Goal: Information Seeking & Learning: Learn about a topic

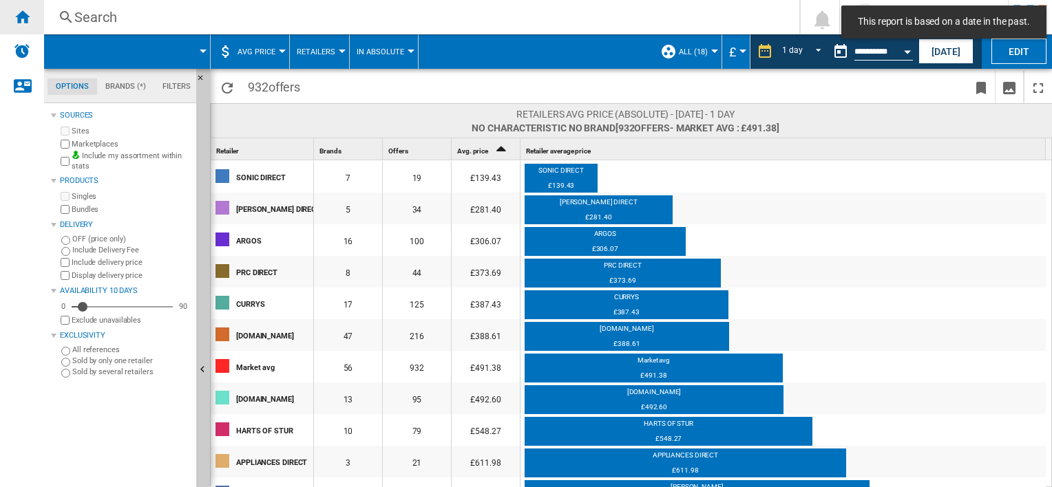
click at [28, 23] on ng-md-icon "Home" at bounding box center [22, 16] width 17 height 17
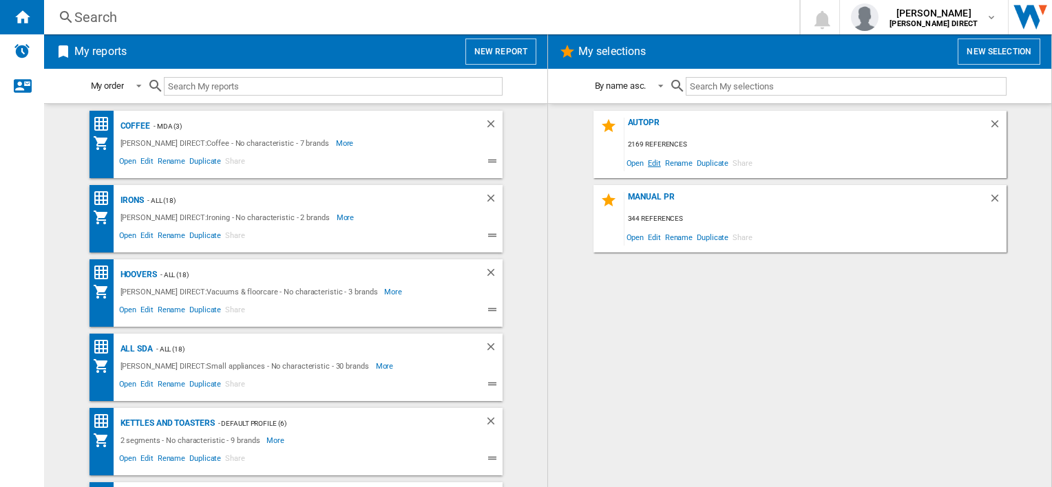
click at [650, 163] on span "Edit" at bounding box center [654, 163] width 17 height 19
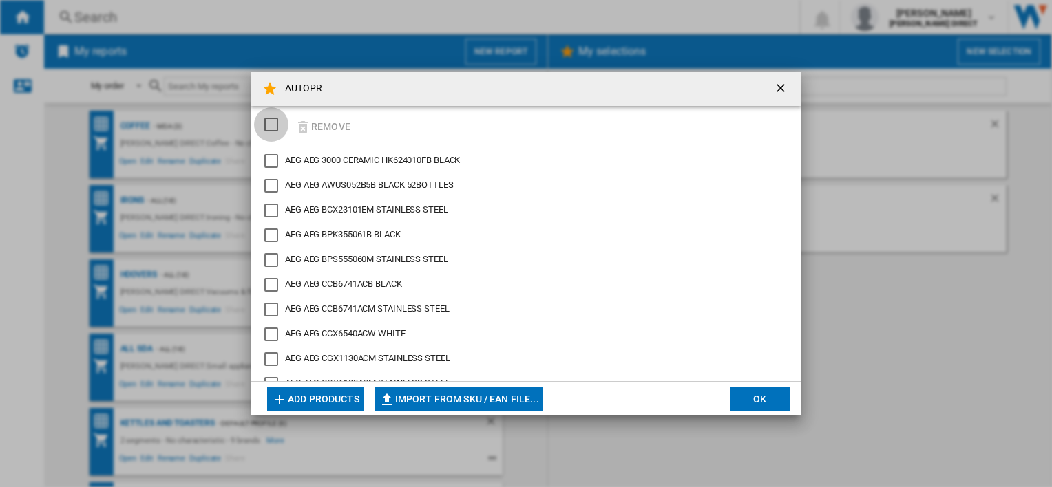
click at [277, 129] on div "SELECTIONS.EDITION_POPUP.SELECT_DESELECT" at bounding box center [271, 125] width 14 height 14
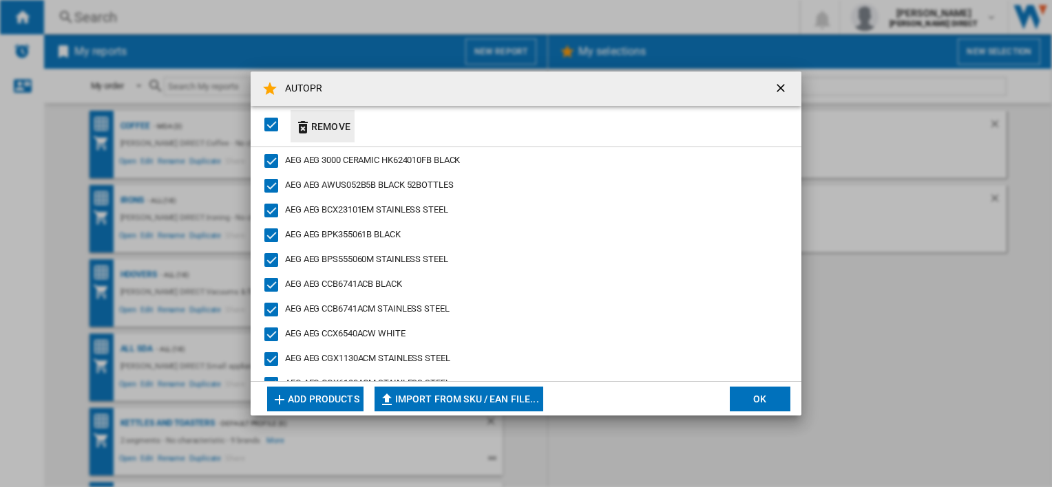
click at [317, 123] on button "Remove" at bounding box center [323, 126] width 64 height 32
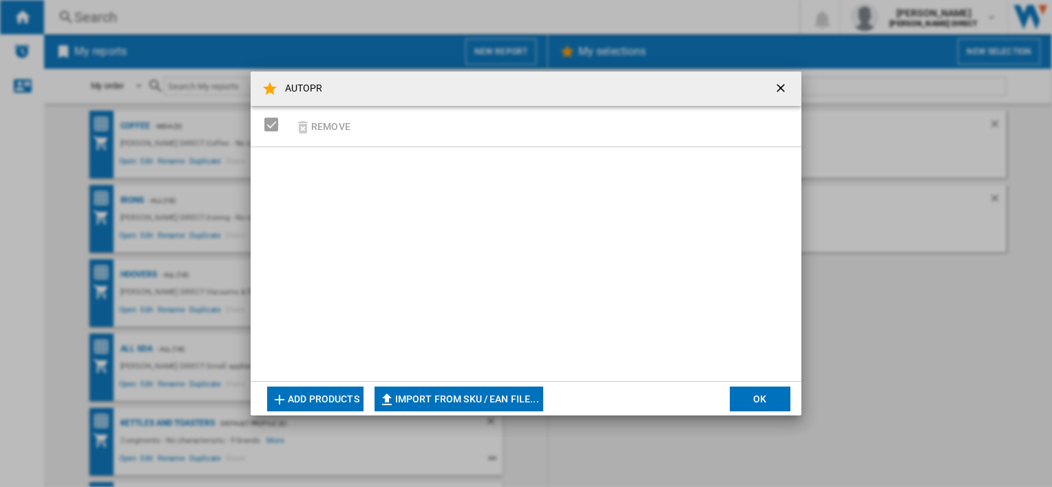
click at [495, 383] on md-dialog-actions "Add products Import from SKU / EAN file... Import manually... OK" at bounding box center [526, 398] width 551 height 34
click at [482, 394] on button "Import from SKU / EAN file..." at bounding box center [459, 399] width 169 height 25
type input "**********"
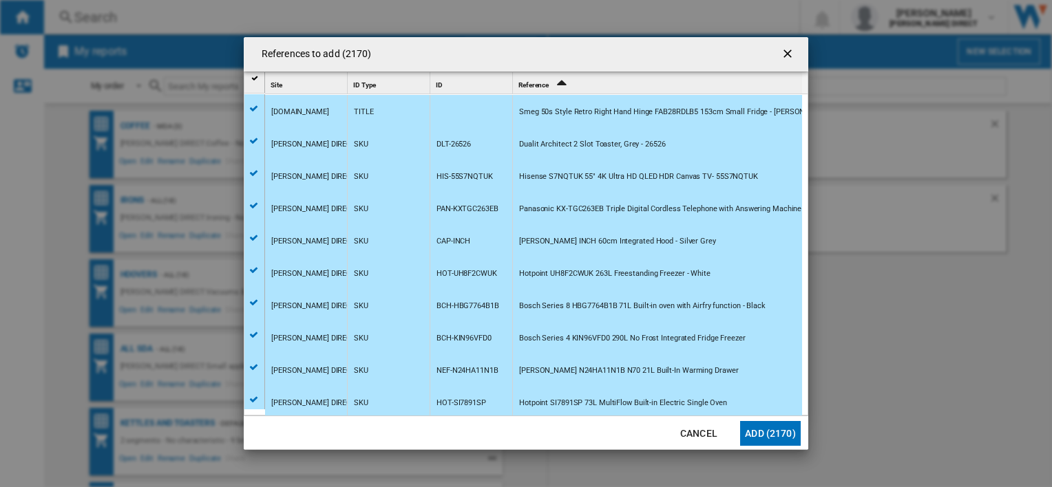
click at [791, 427] on button "Add (2170)" at bounding box center [770, 433] width 61 height 25
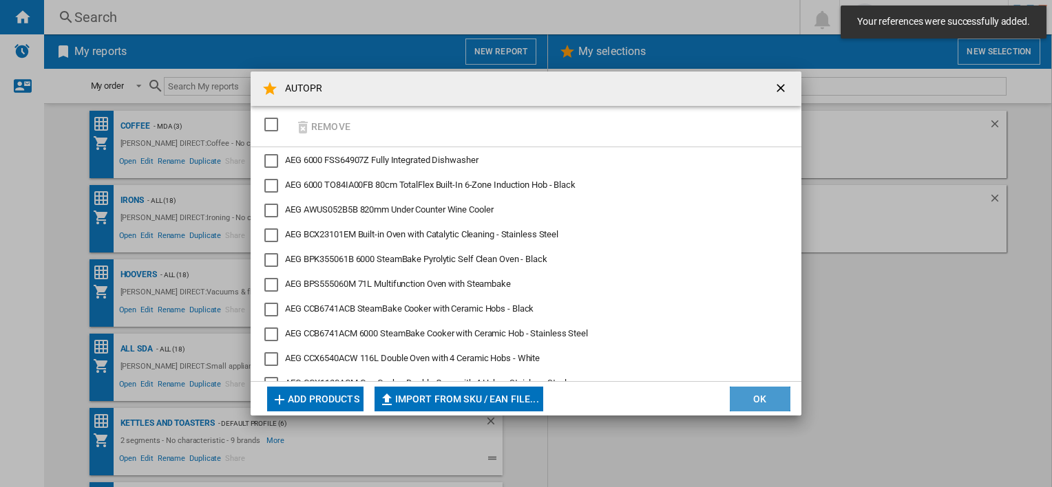
click at [763, 392] on button "OK" at bounding box center [760, 399] width 61 height 25
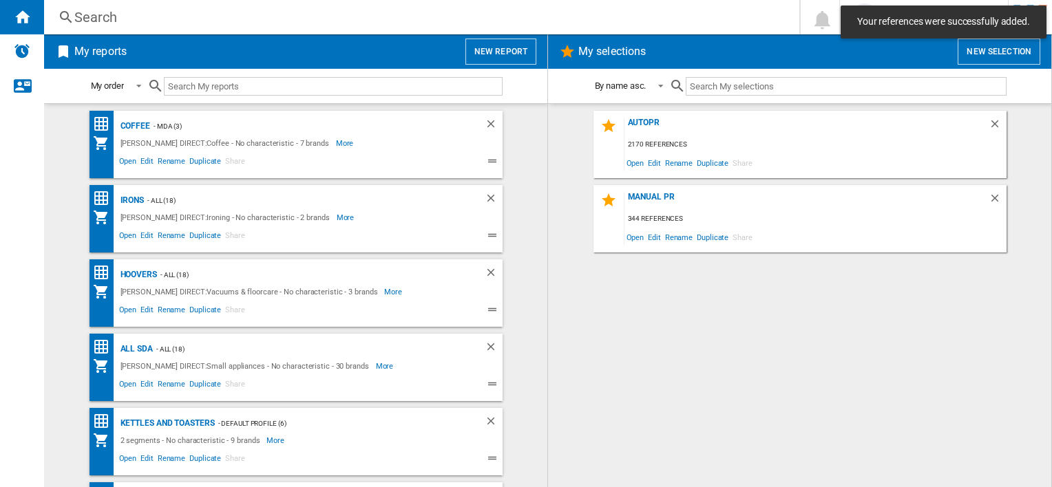
click at [637, 114] on div "AUTOPR 2170 references Open Edit Rename Duplicate Share" at bounding box center [799, 144] width 413 height 67
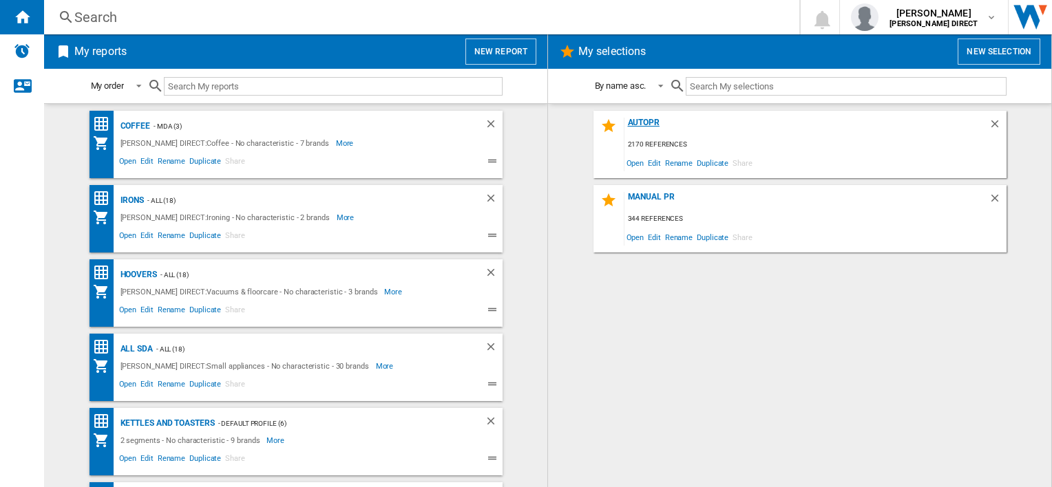
click at [643, 122] on div "AUTOPR" at bounding box center [806, 127] width 364 height 19
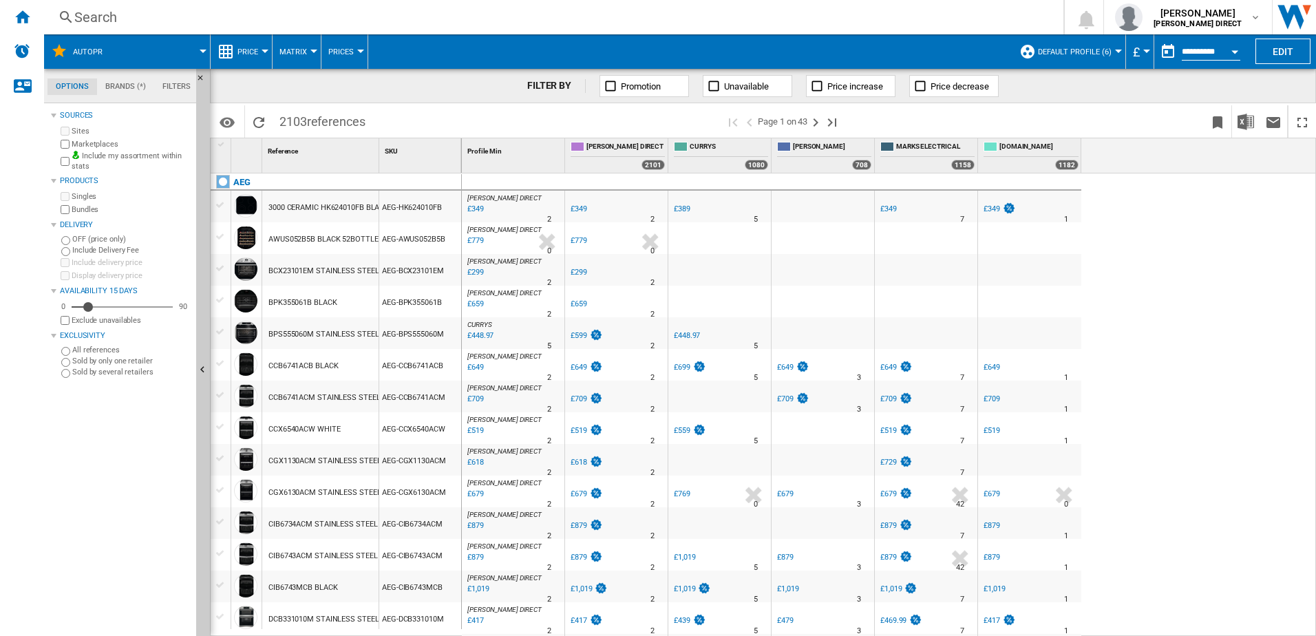
click at [1051, 55] on span "Default profile (6)" at bounding box center [1075, 52] width 74 height 9
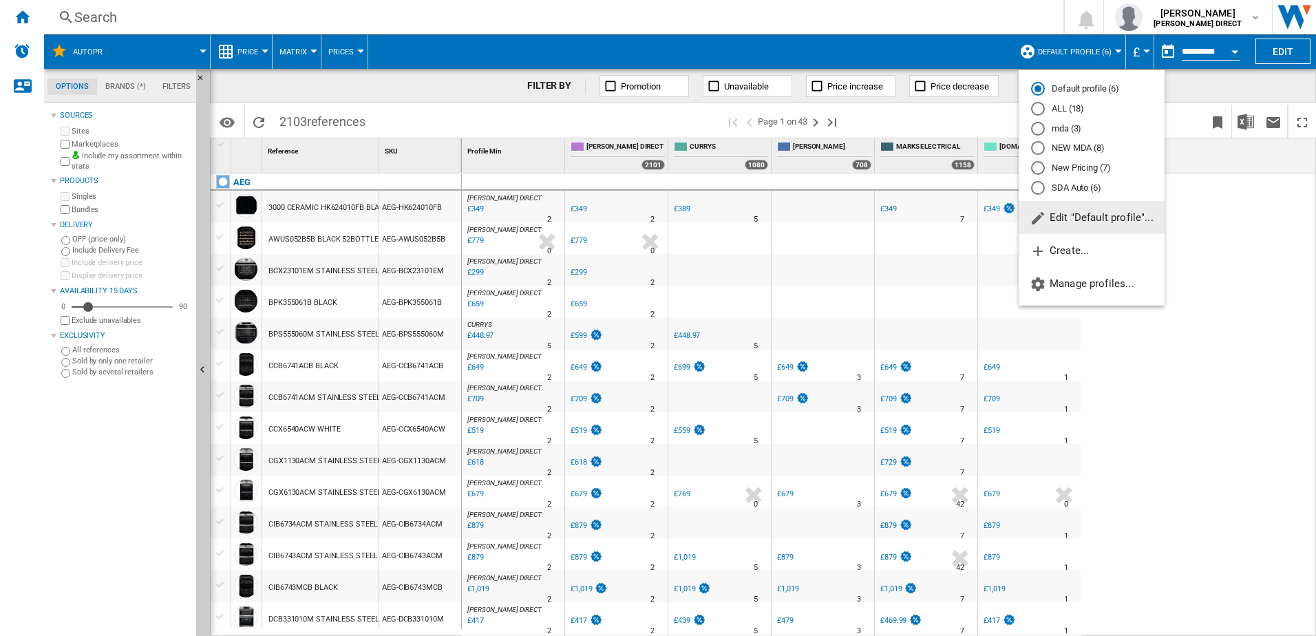
click at [1051, 171] on md-radio-button "New Pricing (7)" at bounding box center [1091, 168] width 121 height 13
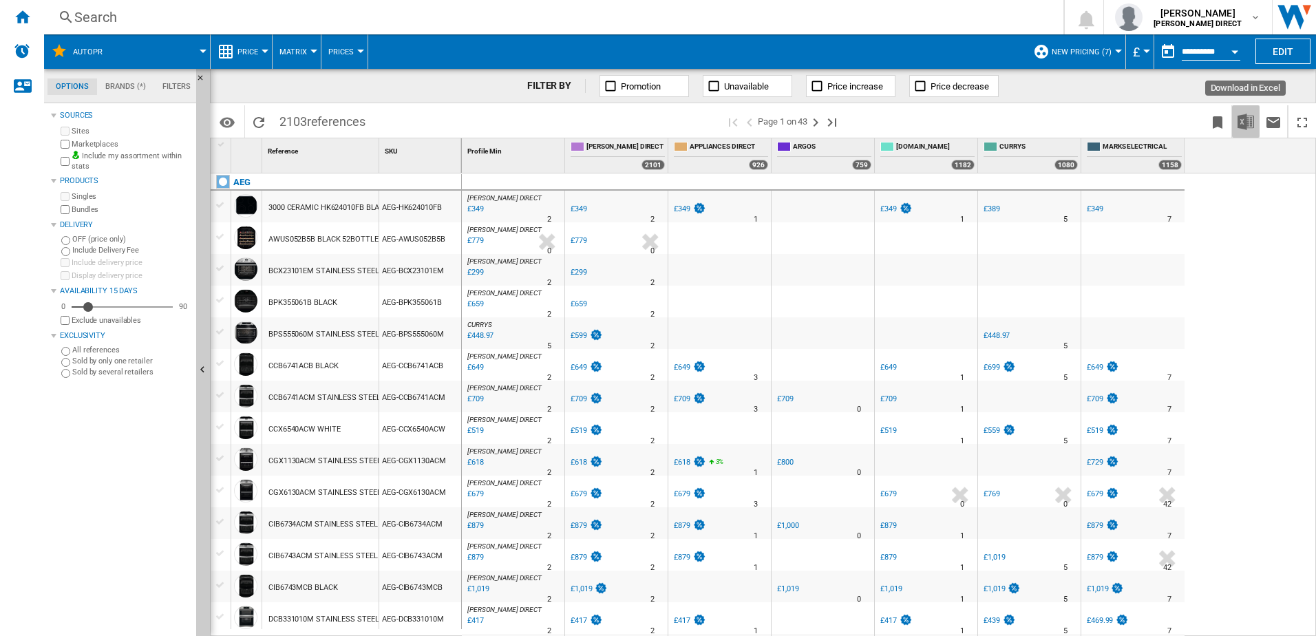
click at [1051, 121] on img "Download in Excel" at bounding box center [1246, 122] width 17 height 17
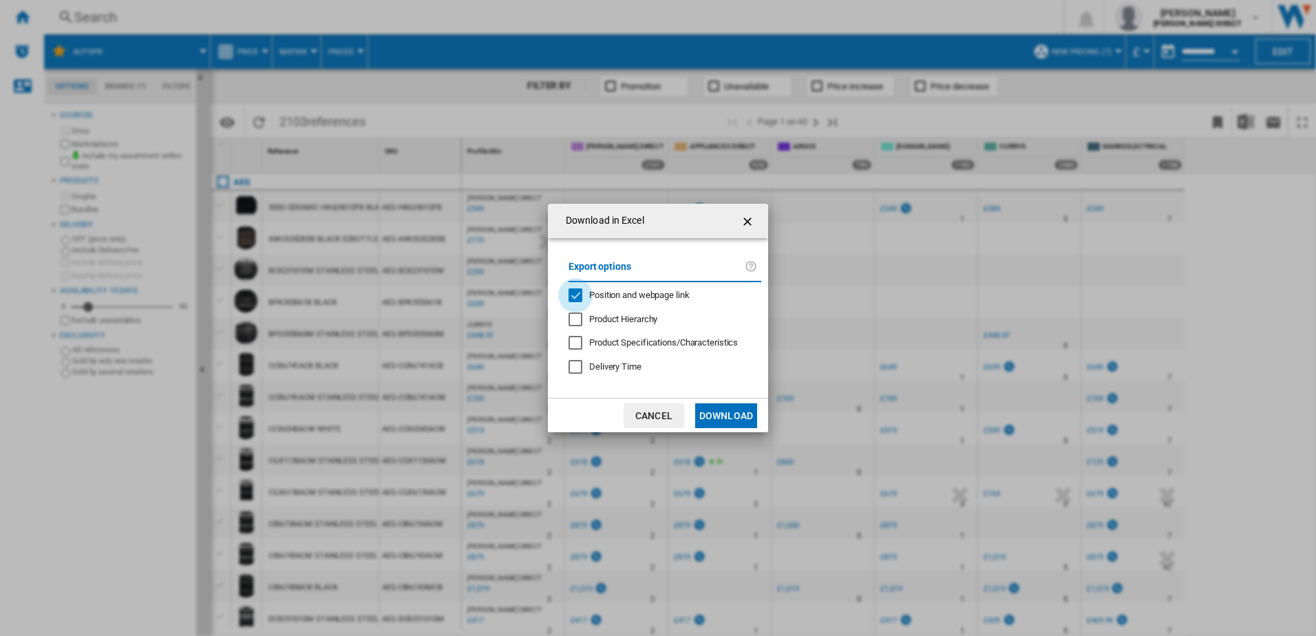
click at [582, 292] on div "Position and webpage link" at bounding box center [576, 295] width 14 height 14
click at [737, 418] on button "Download" at bounding box center [726, 415] width 62 height 25
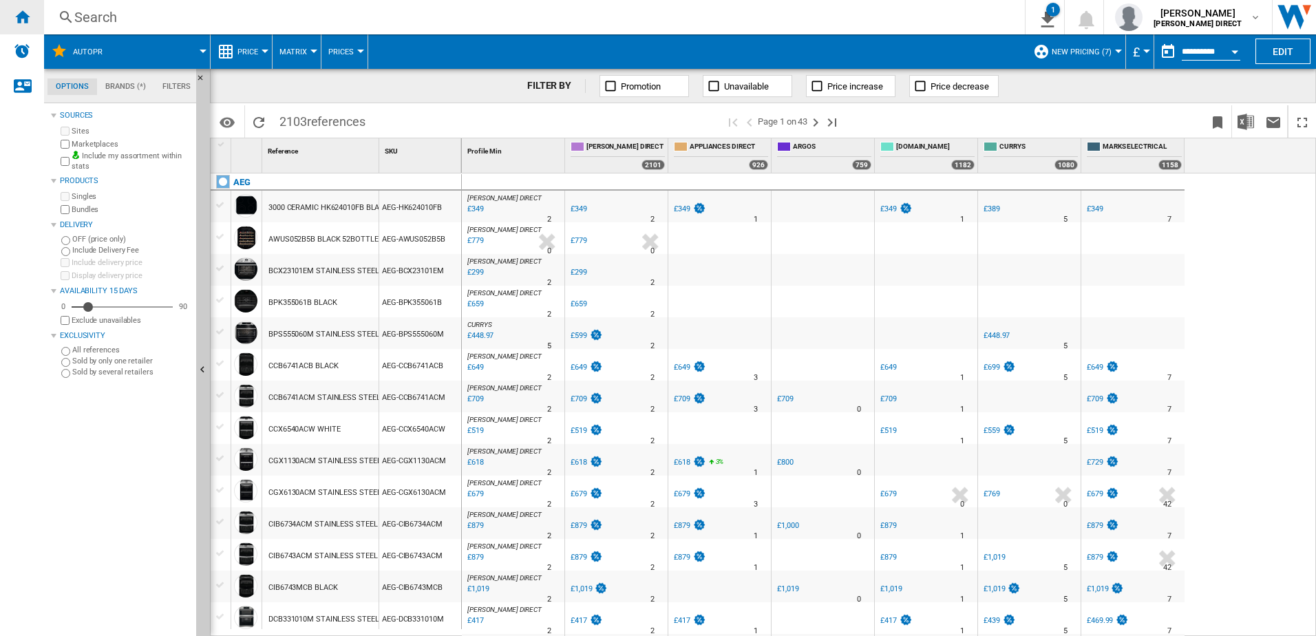
click at [28, 17] on ng-md-icon "Home" at bounding box center [22, 16] width 17 height 17
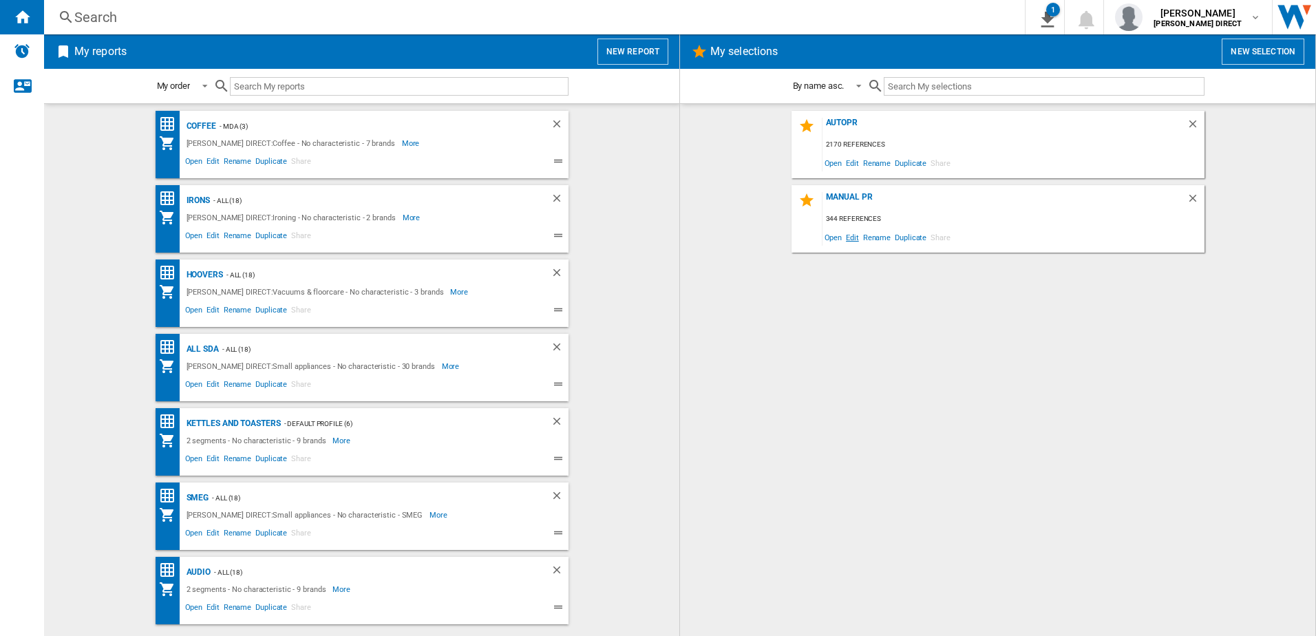
click at [854, 235] on span "Edit" at bounding box center [852, 237] width 17 height 19
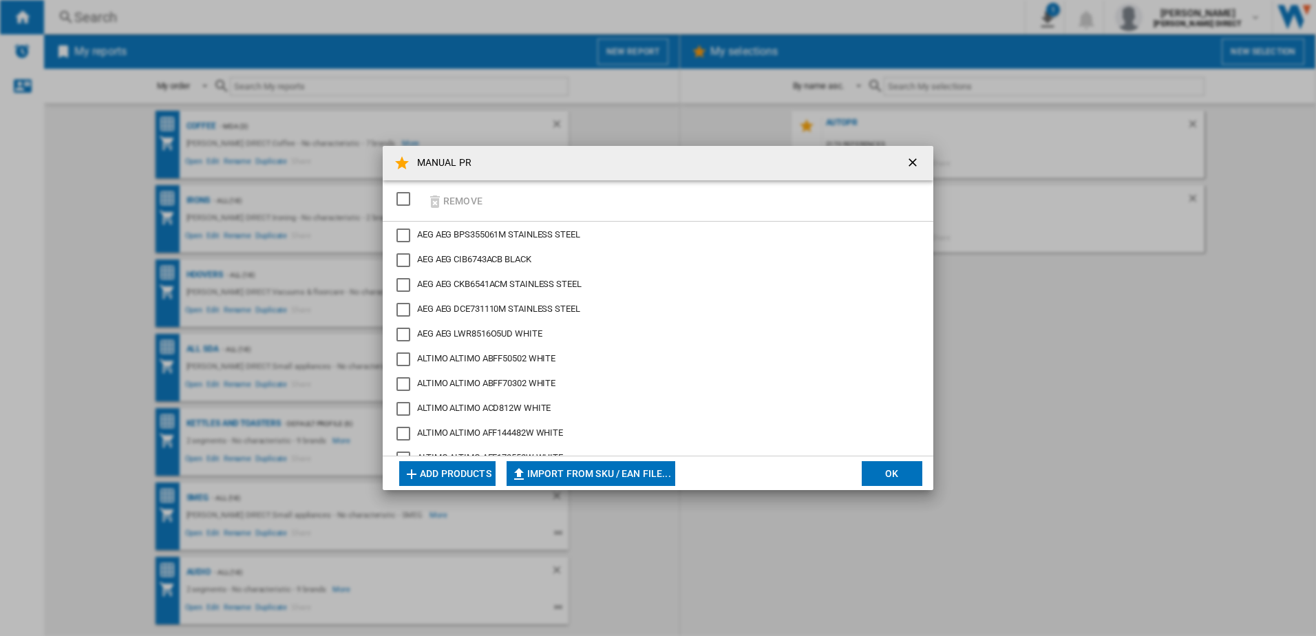
click at [405, 199] on div "SELECTIONS.EDITION_POPUP.SELECT_DESELECT" at bounding box center [404, 199] width 14 height 14
click at [459, 202] on button "Remove" at bounding box center [455, 200] width 64 height 32
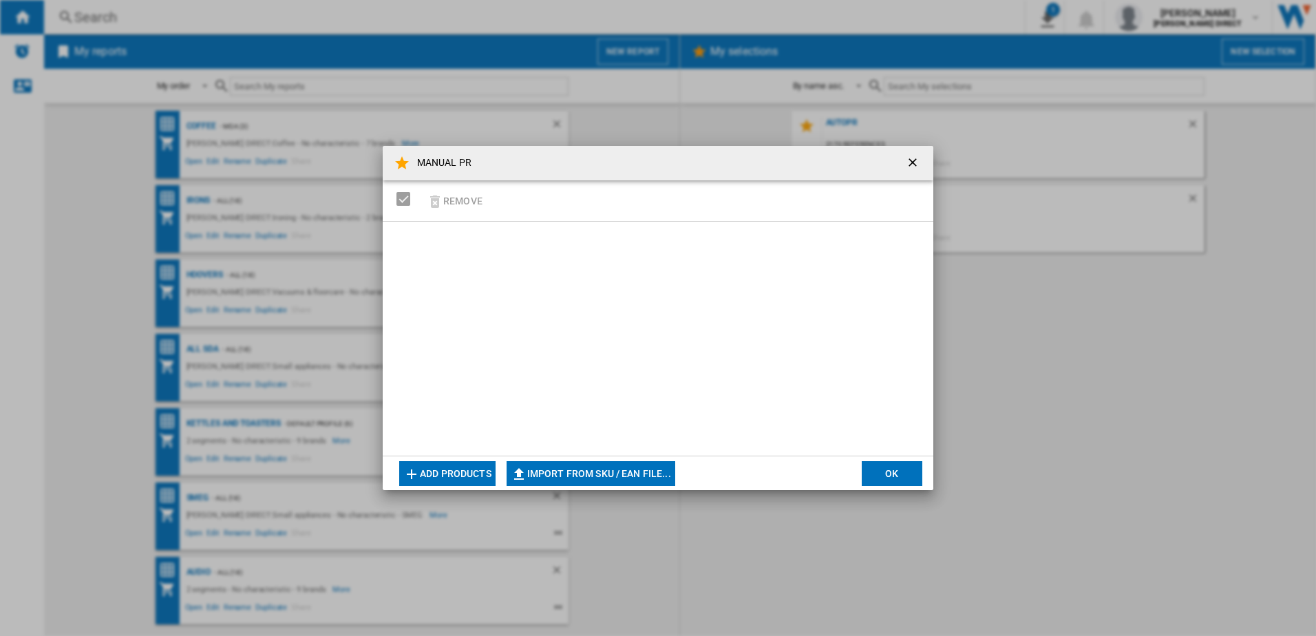
click at [595, 463] on button "Import from SKU / EAN file..." at bounding box center [591, 473] width 169 height 25
type input "**********"
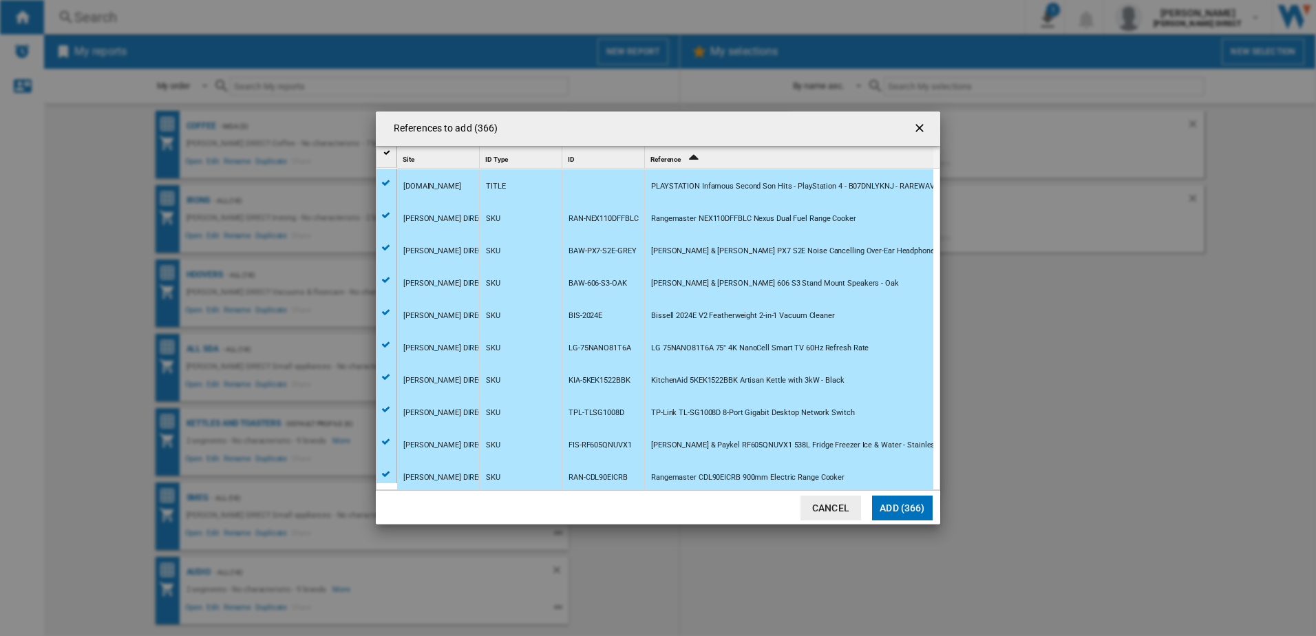
click at [922, 487] on button "Add (366)" at bounding box center [902, 508] width 61 height 25
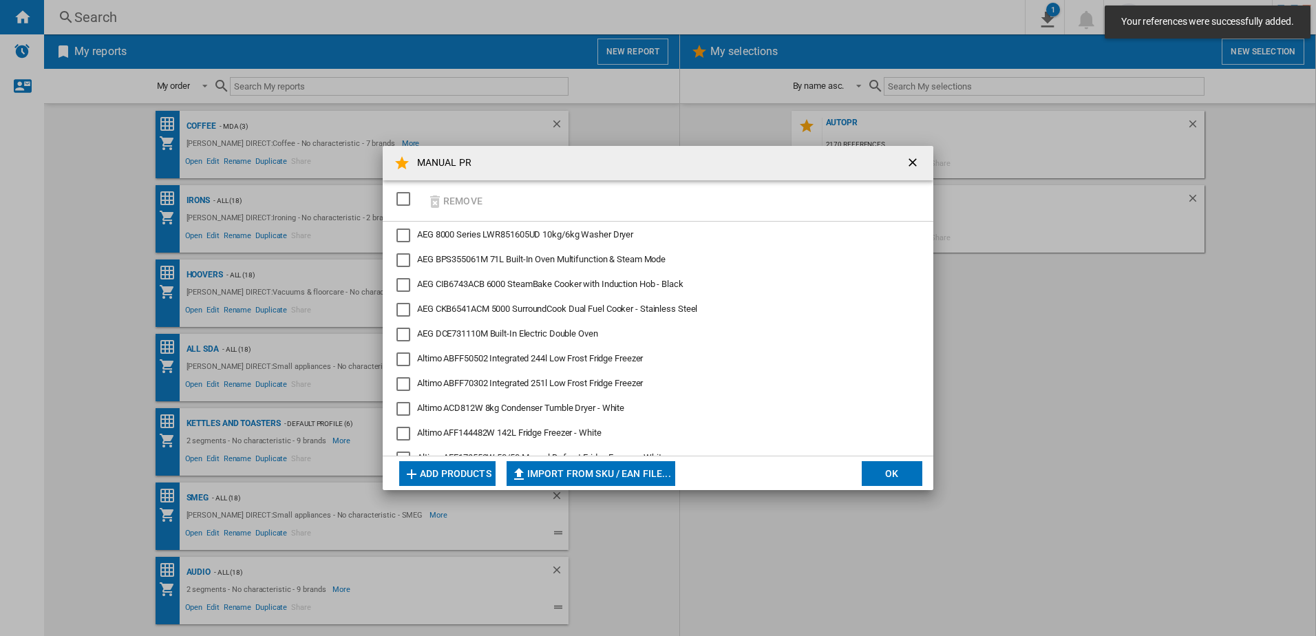
click at [894, 470] on button "OK" at bounding box center [892, 473] width 61 height 25
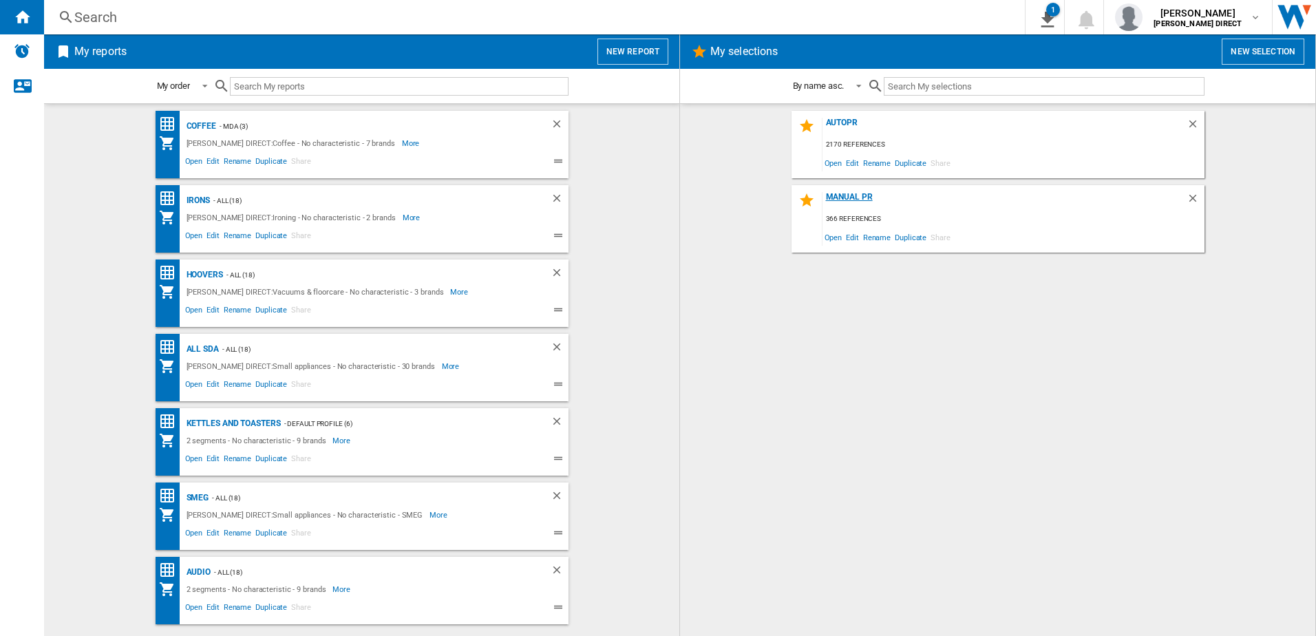
click at [861, 201] on div "MANUAL PR" at bounding box center [1005, 201] width 364 height 19
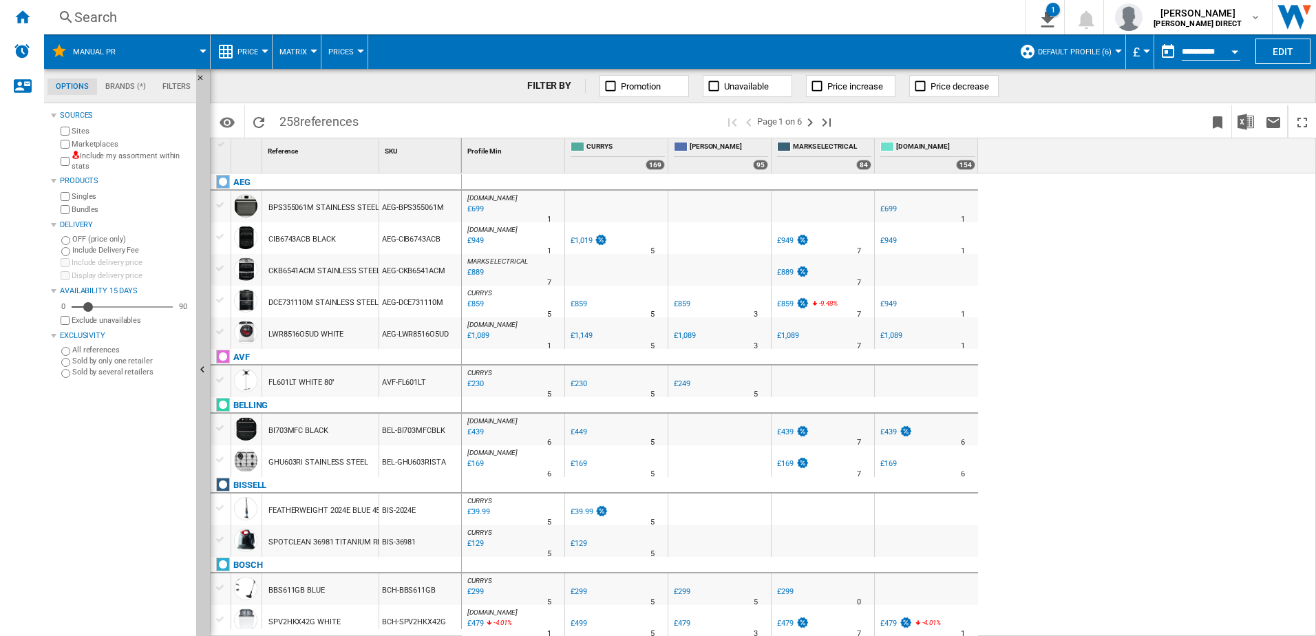
click at [72, 163] on label "Include my assortment within stats" at bounding box center [131, 161] width 119 height 21
click at [82, 143] on label "Marketplaces" at bounding box center [131, 144] width 119 height 10
click at [70, 208] on div "Bundles" at bounding box center [124, 209] width 133 height 13
click at [1051, 48] on span "Default profile (6)" at bounding box center [1075, 52] width 74 height 9
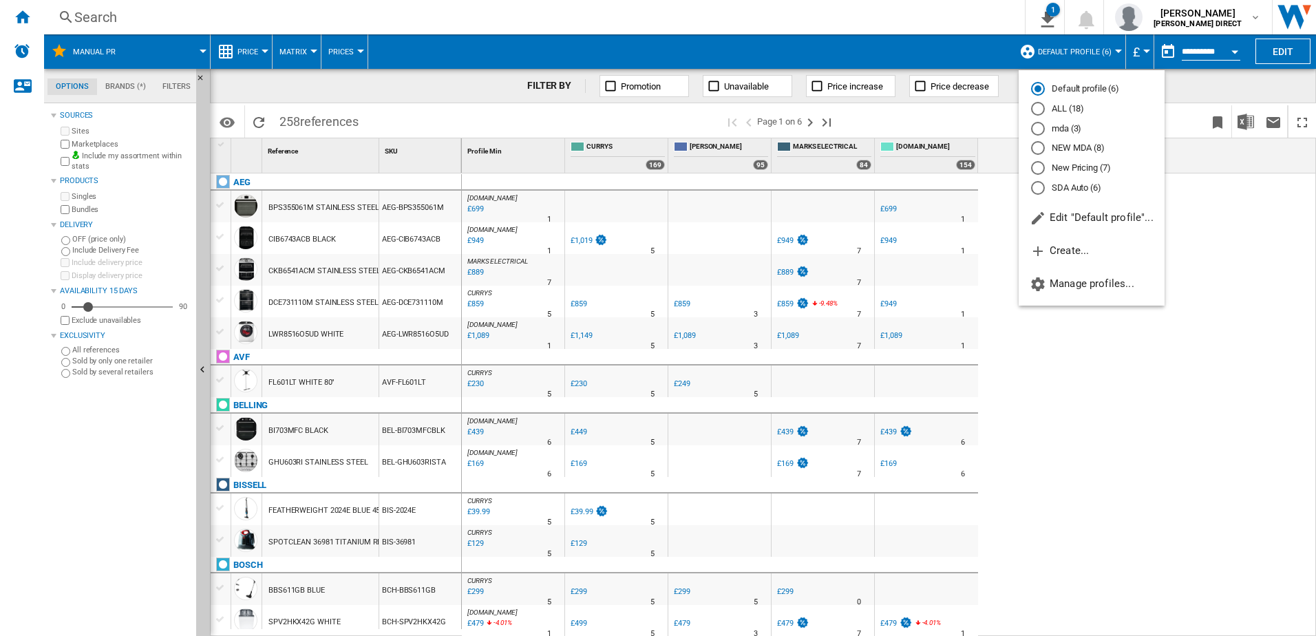
click at [1051, 165] on md-radio-button "New Pricing (7)" at bounding box center [1091, 168] width 121 height 13
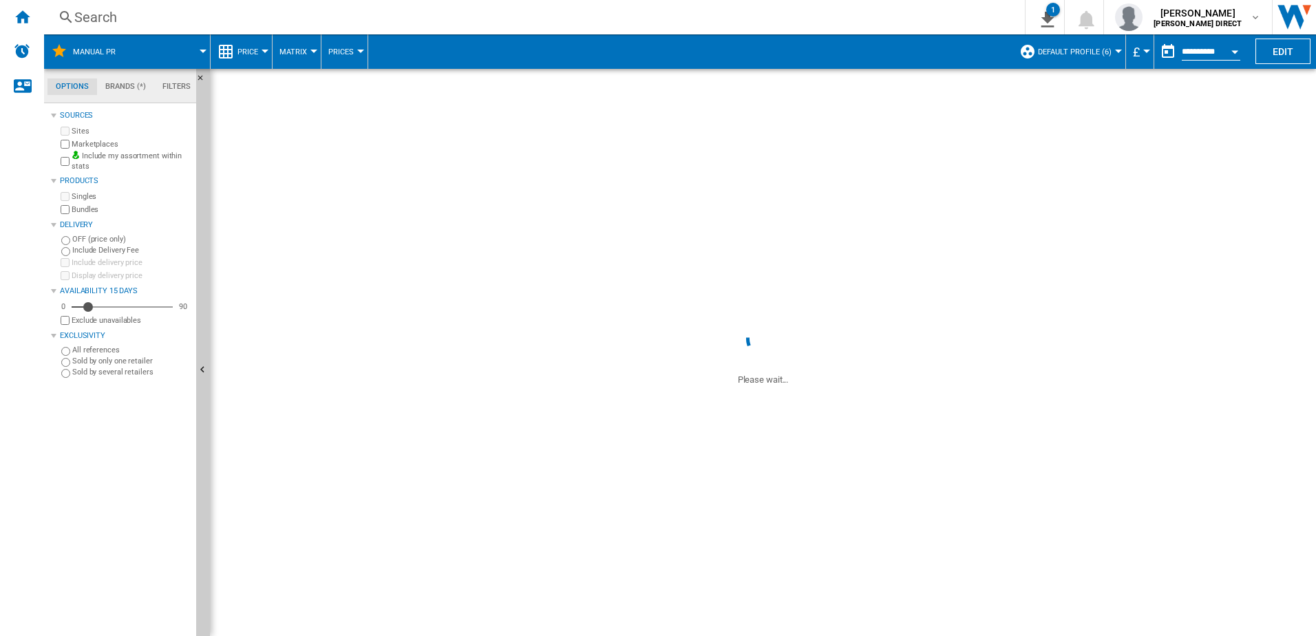
click at [286, 56] on button "Matrix" at bounding box center [296, 51] width 34 height 34
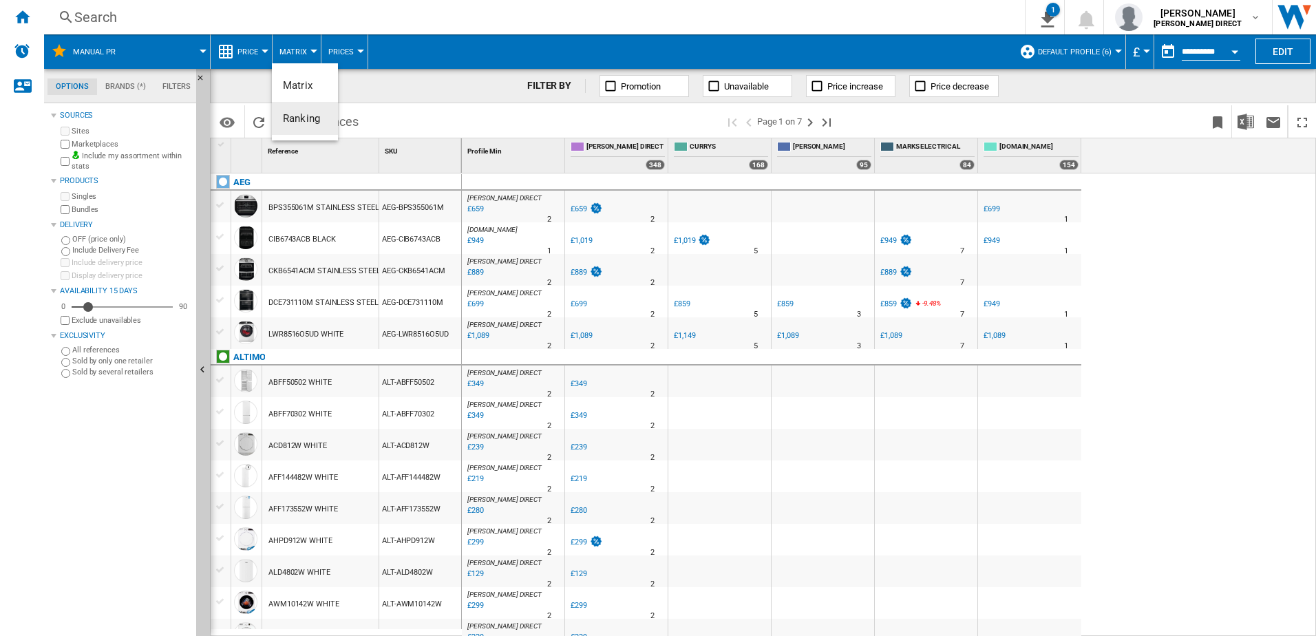
click at [295, 119] on span "Ranking" at bounding box center [301, 118] width 37 height 12
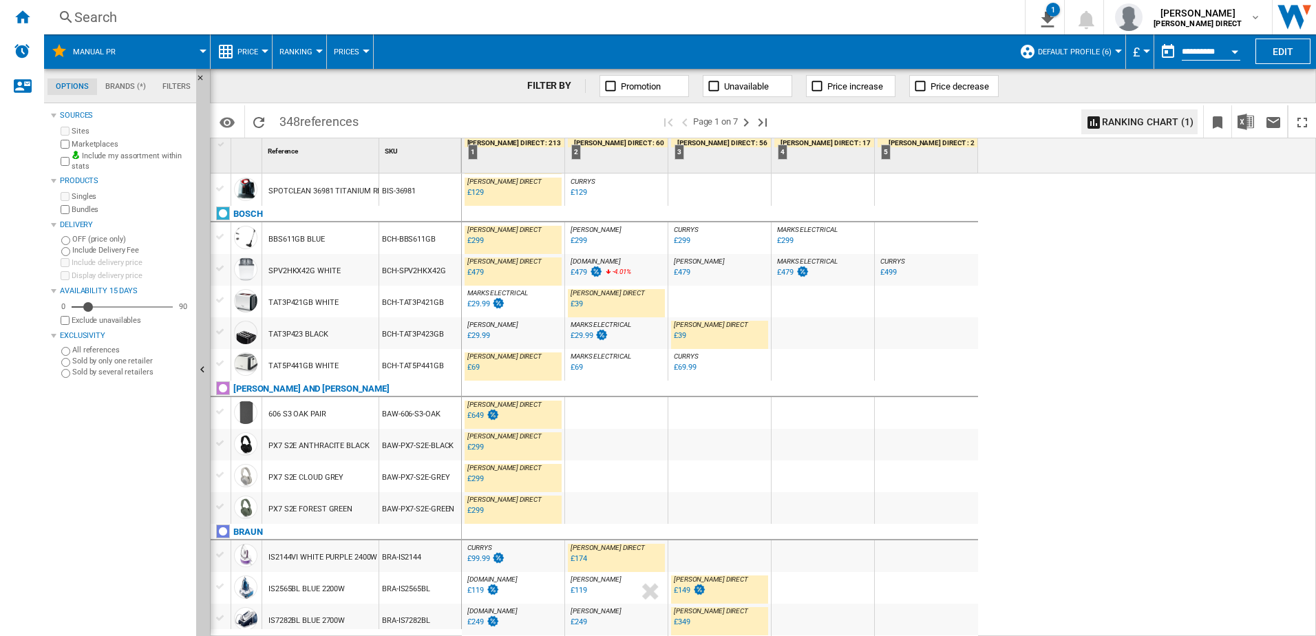
scroll to position [1269, 0]
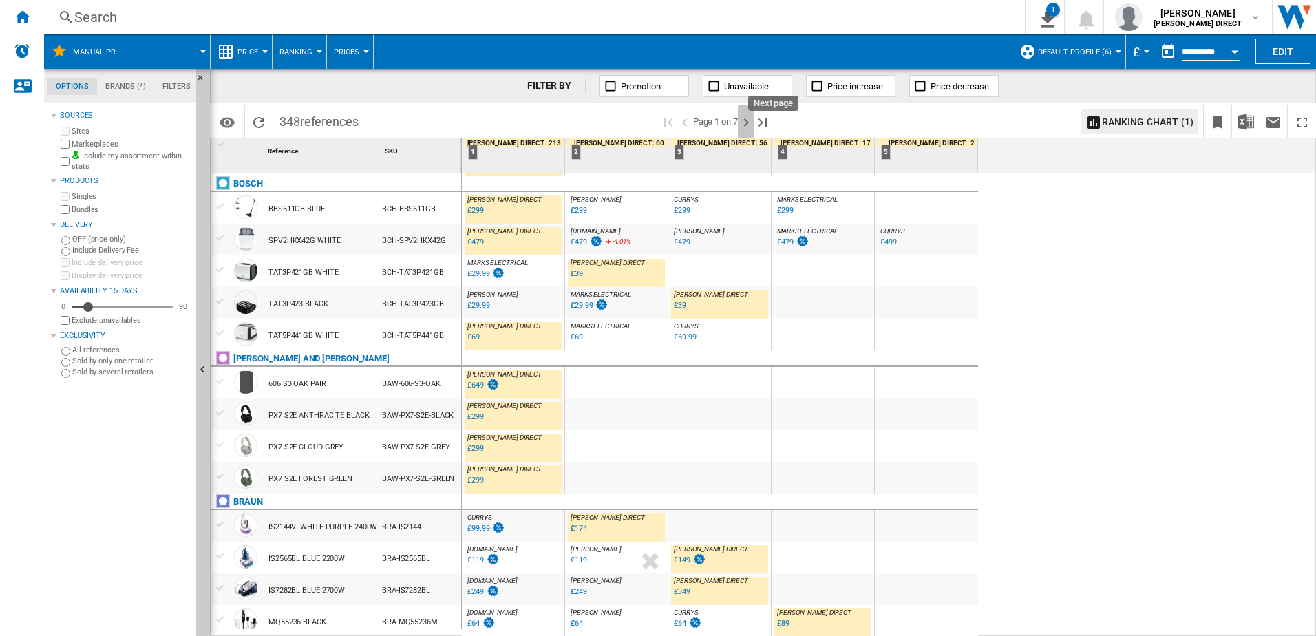
click at [743, 120] on ng-md-icon "Next page" at bounding box center [746, 122] width 17 height 17
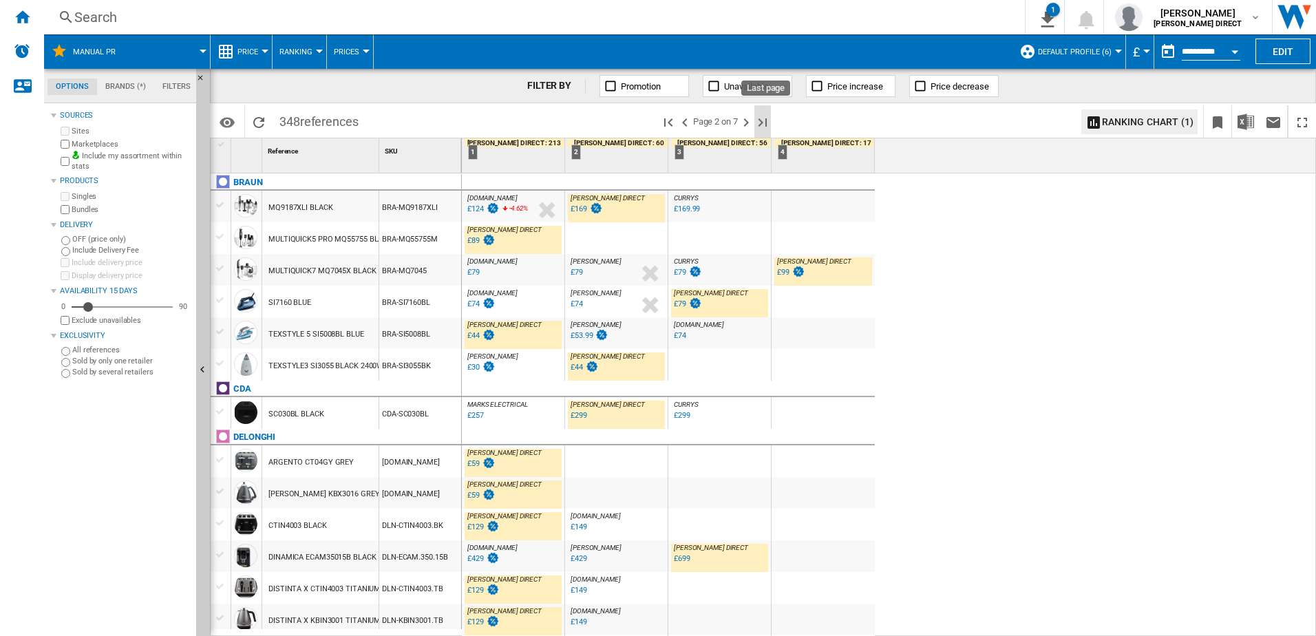
click at [761, 119] on ng-md-icon "Last page" at bounding box center [763, 122] width 17 height 17
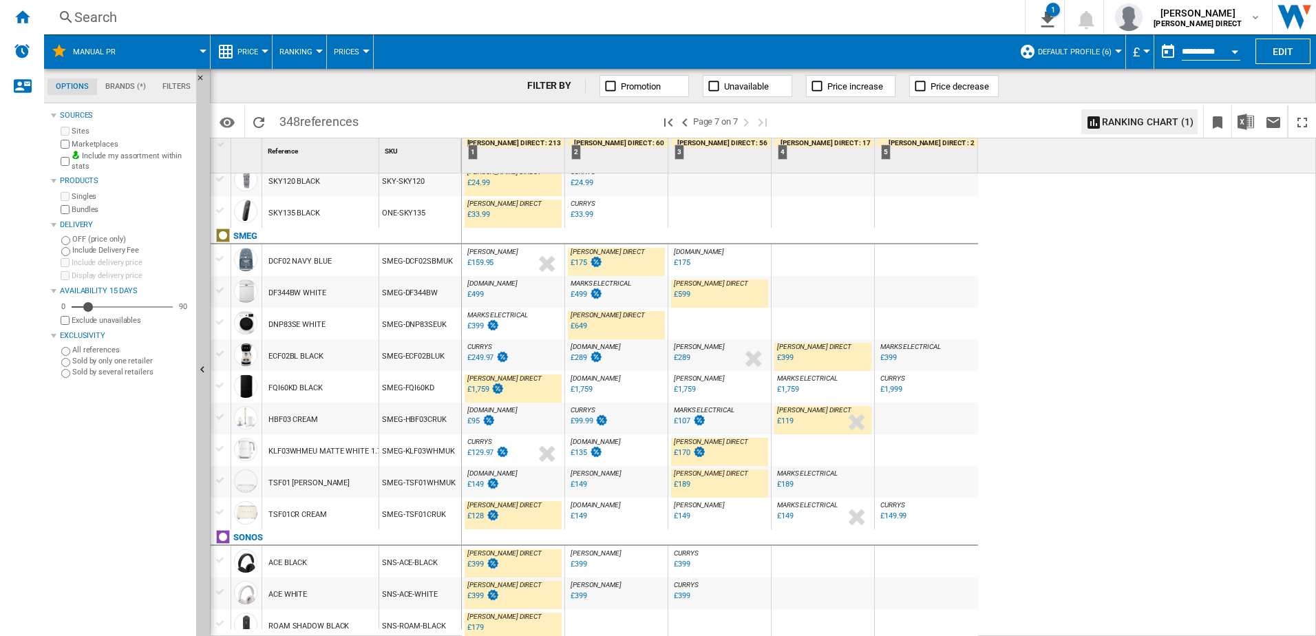
click at [518, 348] on div "CURRYS :" at bounding box center [513, 347] width 97 height 8
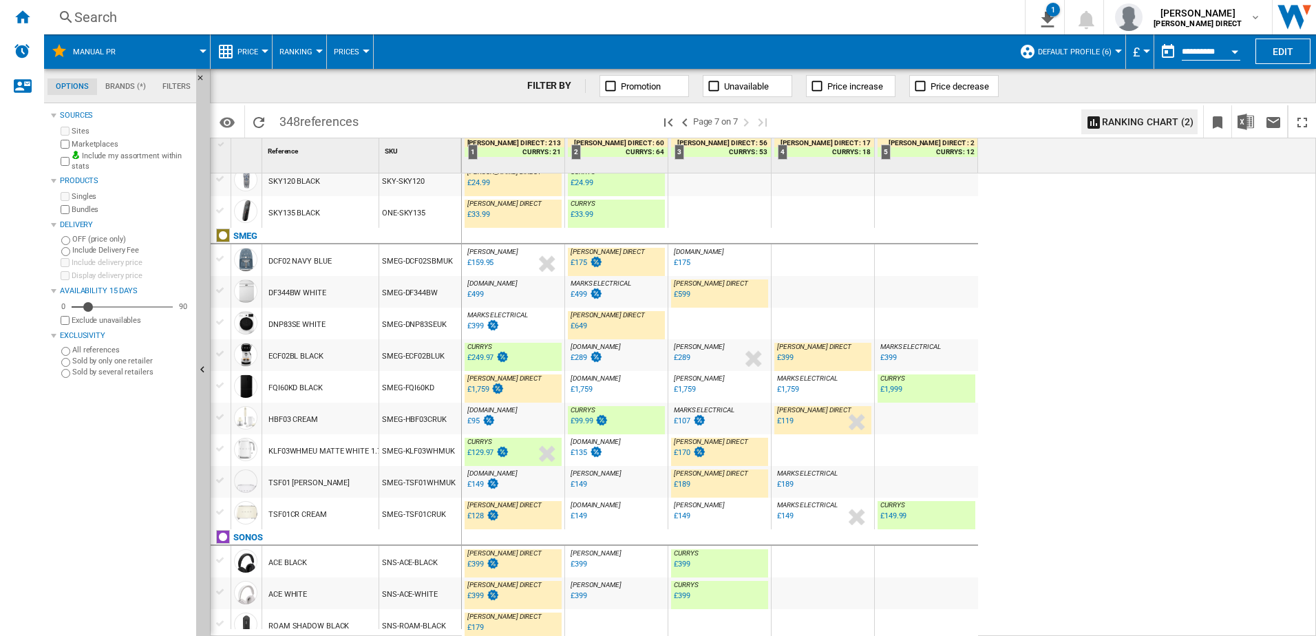
click at [529, 334] on div "MARKS ELECTRICAL : MARKS ELECTRICAL -38.5 % £399 % N/A MARKS ELECTRICAL : MARKS…" at bounding box center [513, 327] width 97 height 32
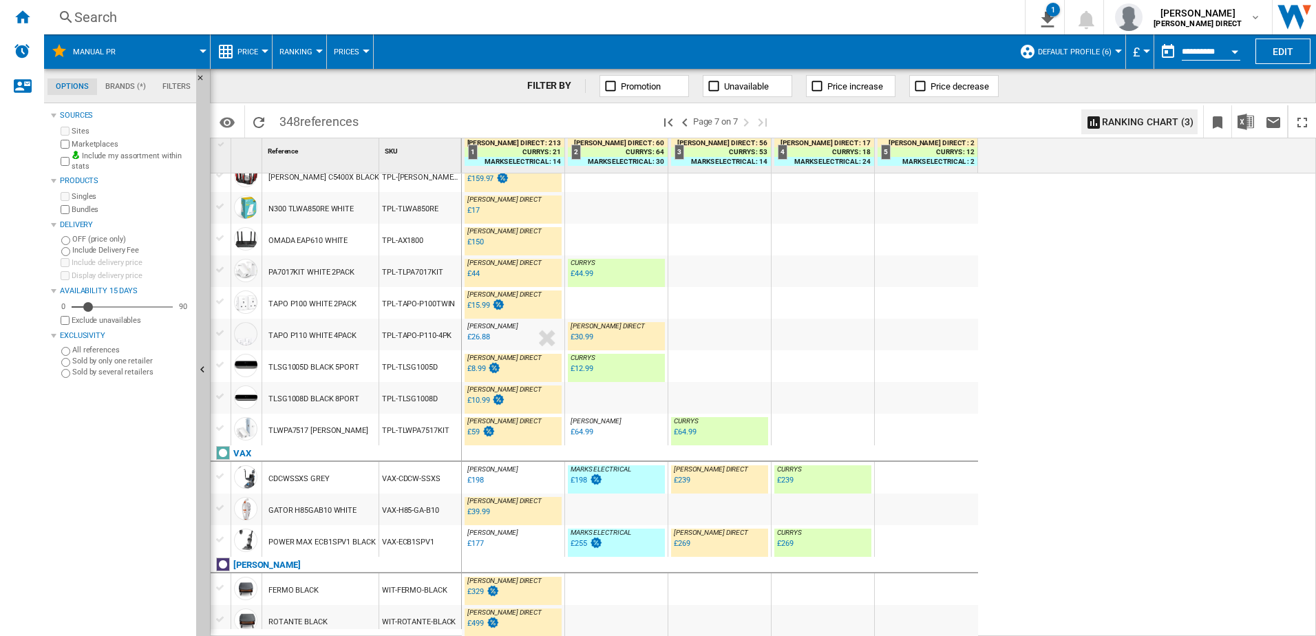
click at [418, 487] on div "VAX-ECB1SPV1" at bounding box center [420, 541] width 82 height 32
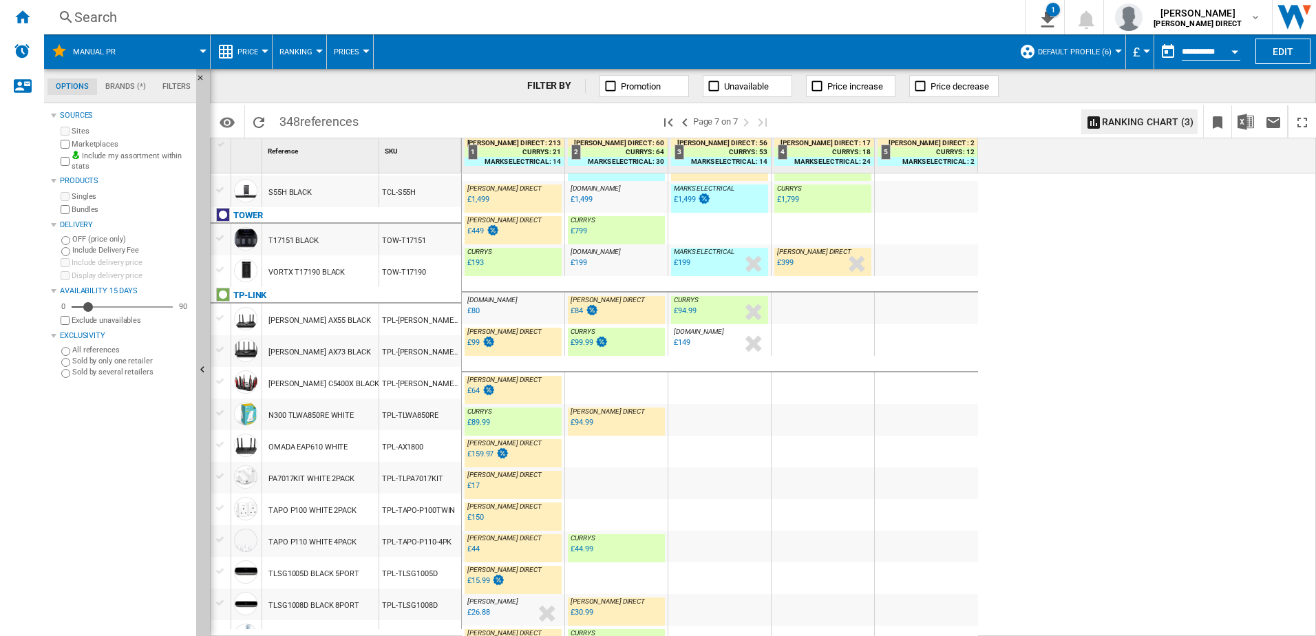
scroll to position [980, 0]
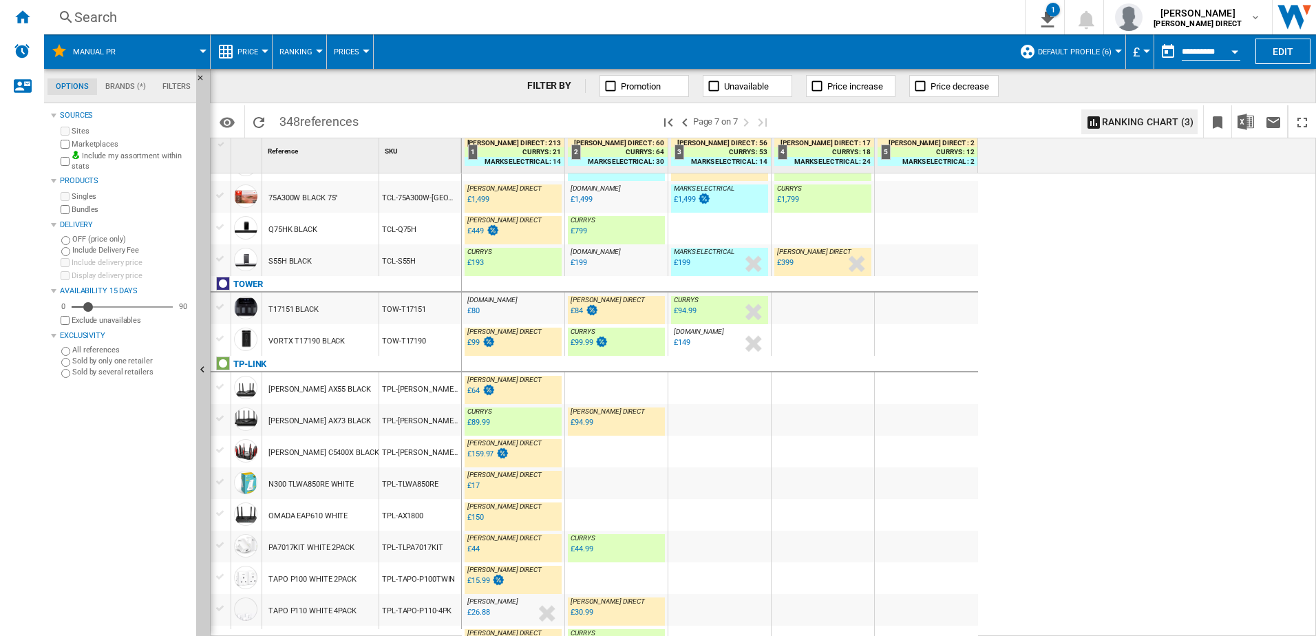
drag, startPoint x: 524, startPoint y: 455, endPoint x: 639, endPoint y: 84, distance: 388.5
click at [524, 455] on div "[PERSON_NAME] DIRECT : [PERSON_NAME] DIRECT 0.0 % £159.97 % N/A [PERSON_NAME] D…" at bounding box center [513, 455] width 97 height 32
